Goal: Task Accomplishment & Management: Manage account settings

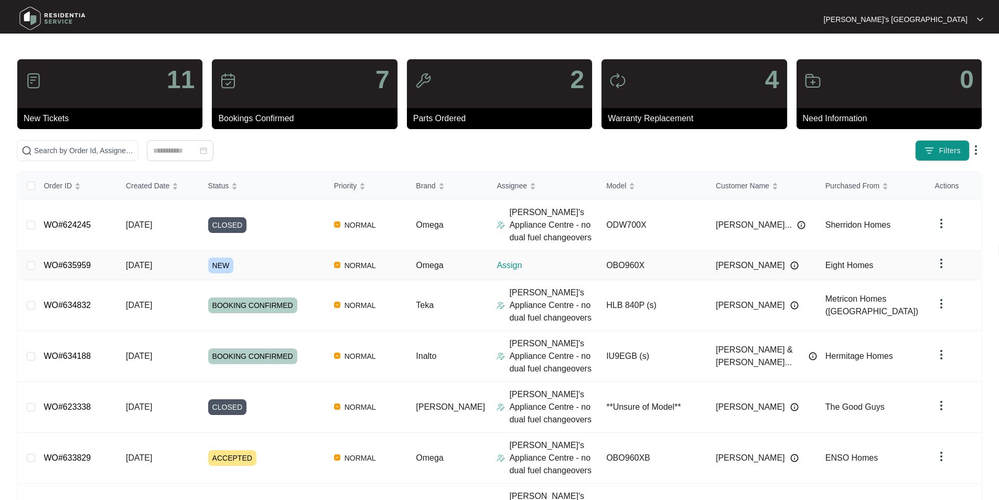
click at [72, 263] on link "WO#635959" at bounding box center [67, 265] width 47 height 9
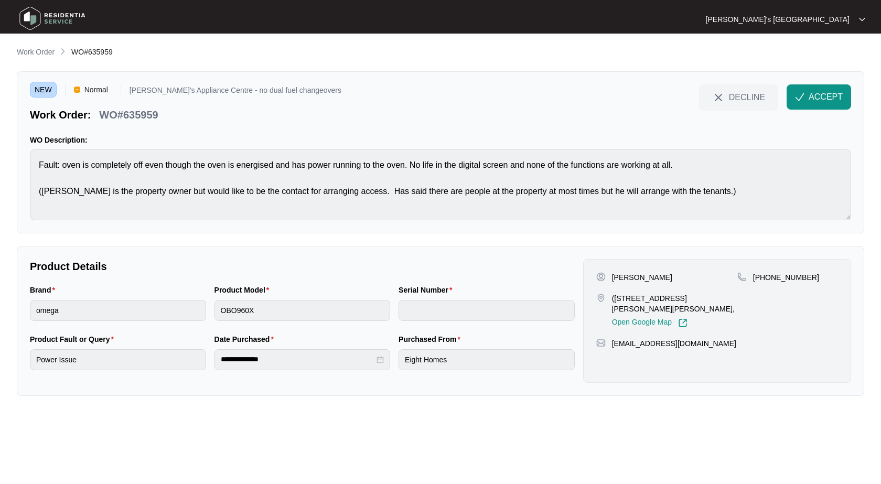
click at [636, 271] on div "[PERSON_NAME] ([STREET_ADDRESS][PERSON_NAME][PERSON_NAME], Open Google Map [PHO…" at bounding box center [717, 321] width 268 height 124
click at [636, 278] on p "[PERSON_NAME]" at bounding box center [642, 277] width 60 height 10
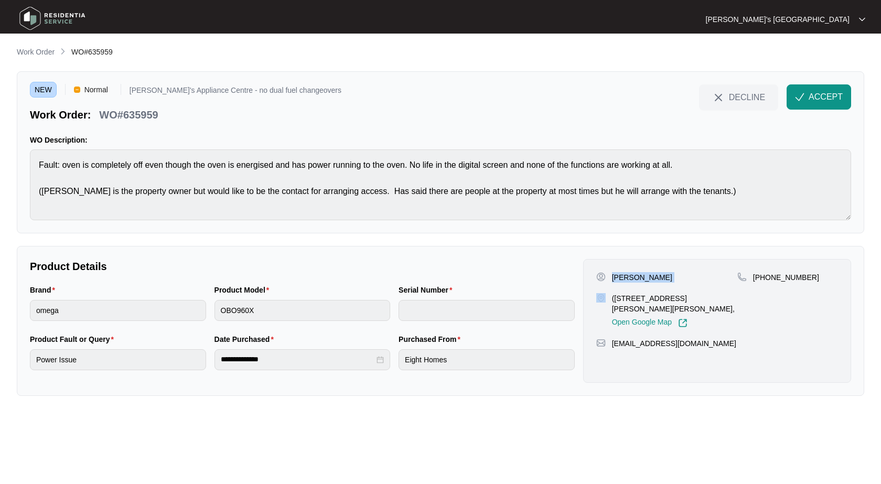
click at [778, 280] on p "[PHONE_NUMBER]" at bounding box center [786, 277] width 66 height 10
copy p "61400644357"
click at [633, 276] on p "[PERSON_NAME]" at bounding box center [642, 277] width 60 height 10
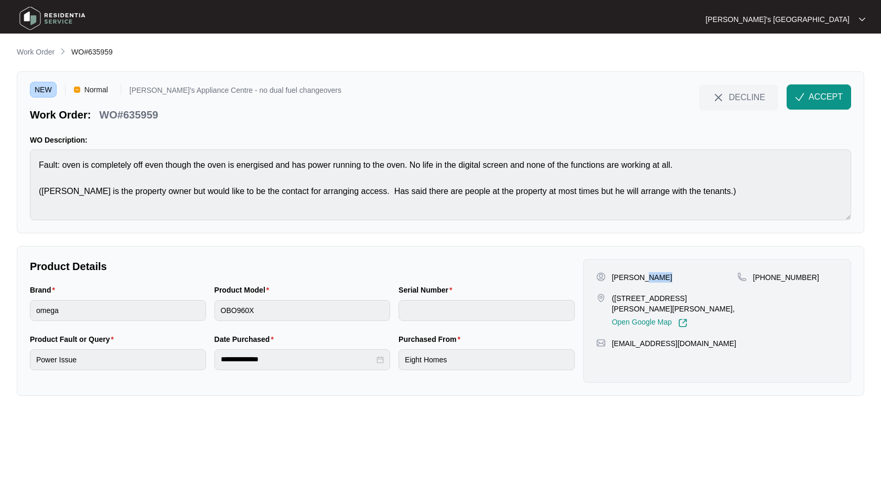
copy p "Zumbo"
click at [142, 116] on p "WO#635959" at bounding box center [128, 114] width 59 height 15
copy p "635959"
click at [819, 101] on span "ACCEPT" at bounding box center [825, 97] width 34 height 13
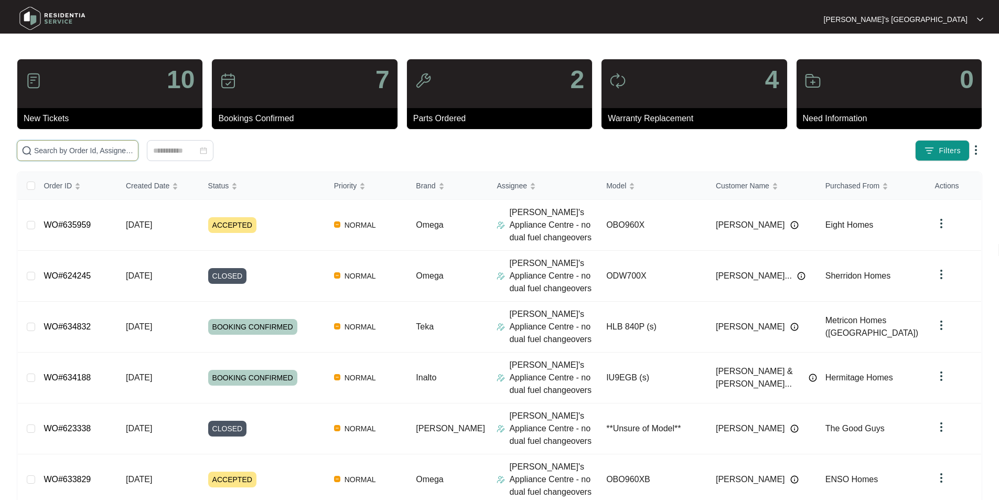
click at [121, 153] on input "text" at bounding box center [84, 151] width 100 height 12
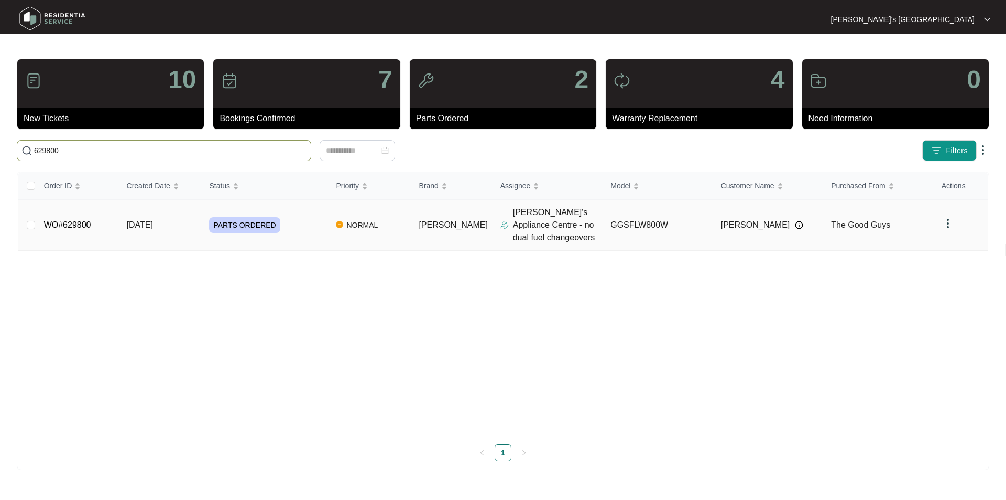
type input "629800"
click at [73, 229] on link "WO#629800" at bounding box center [67, 224] width 47 height 9
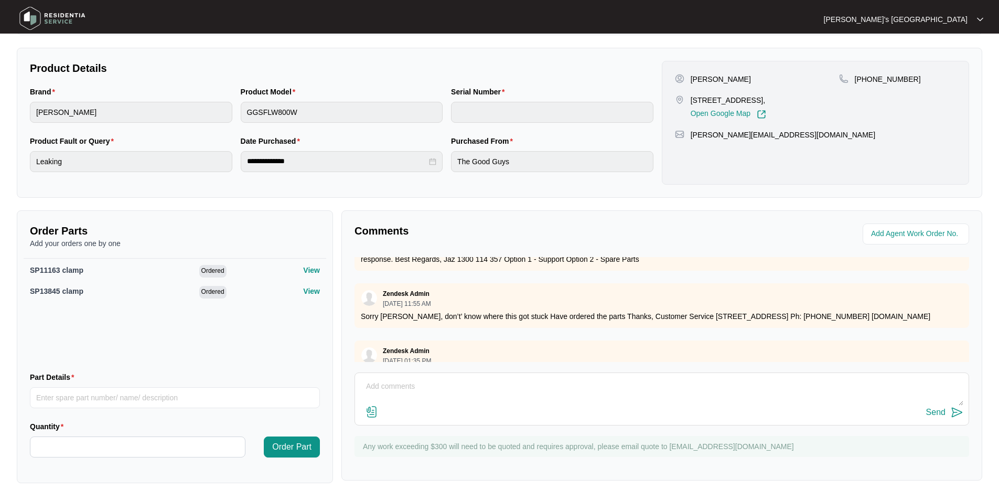
scroll to position [408, 0]
